Goal: Information Seeking & Learning: Find specific page/section

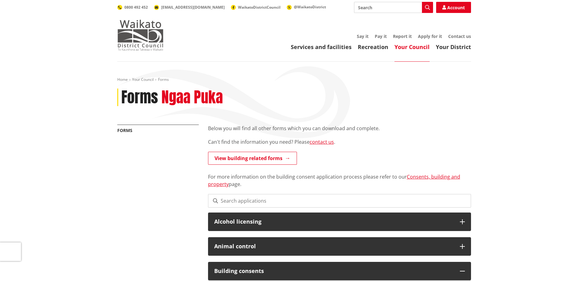
click at [154, 40] on img at bounding box center [140, 35] width 46 height 31
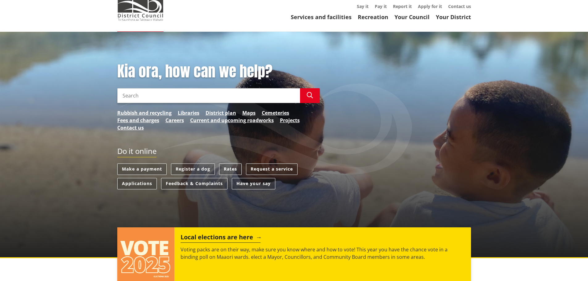
scroll to position [62, 0]
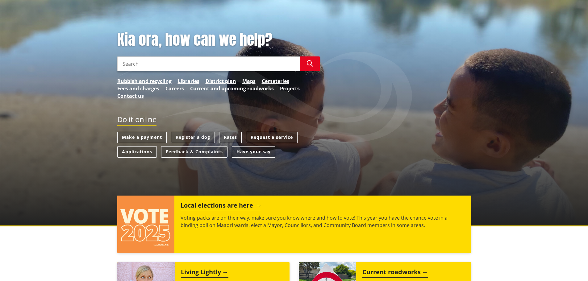
click at [251, 202] on h2 "Local elections are here" at bounding box center [220, 206] width 80 height 9
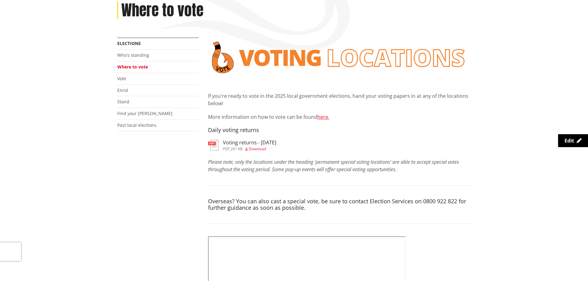
scroll to position [93, 0]
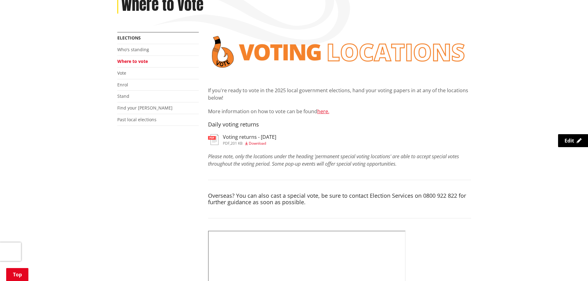
click at [260, 143] on span "Download" at bounding box center [257, 143] width 17 height 5
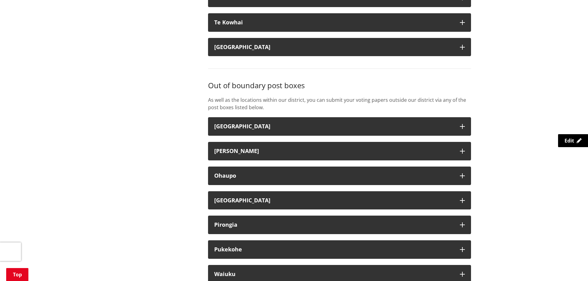
scroll to position [1450, 0]
